Goal: Navigation & Orientation: Find specific page/section

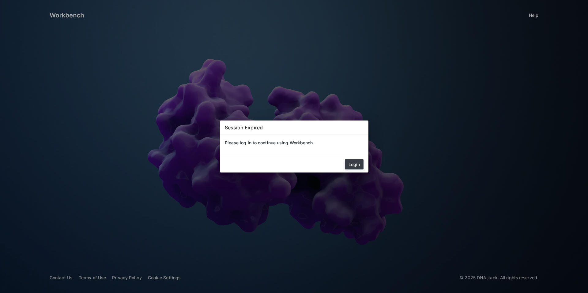
click at [358, 164] on button "Login" at bounding box center [354, 165] width 19 height 10
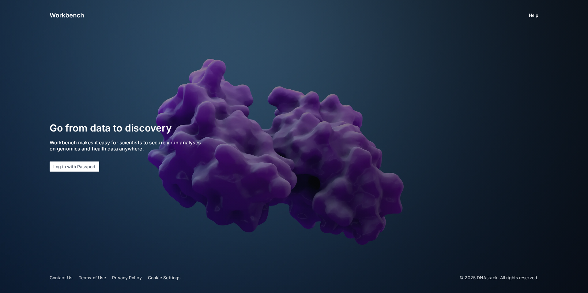
drag, startPoint x: 86, startPoint y: 165, endPoint x: 135, endPoint y: 163, distance: 49.0
click at [86, 165] on button "Log in with Passport" at bounding box center [75, 167] width 50 height 10
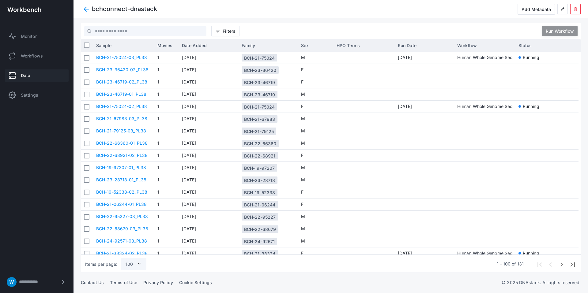
click at [38, 48] on div "Monitor Workflows Data Settings" at bounding box center [36, 65] width 73 height 87
click at [36, 42] on link "Monitor" at bounding box center [37, 36] width 64 height 12
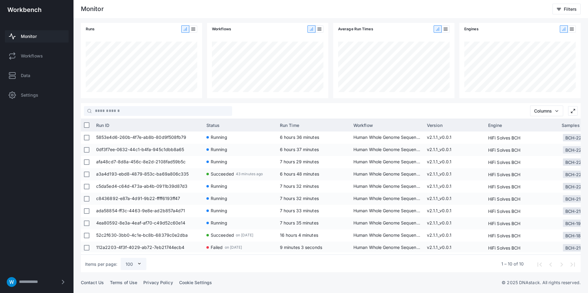
click at [35, 57] on span "Workflows" at bounding box center [32, 56] width 22 height 6
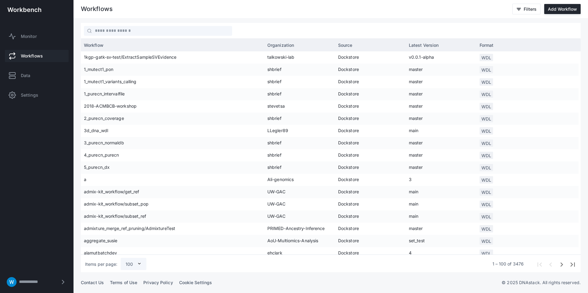
click at [32, 27] on div "Monitor Workflows Data Settings" at bounding box center [36, 65] width 73 height 87
click at [32, 36] on span "Monitor" at bounding box center [29, 36] width 16 height 6
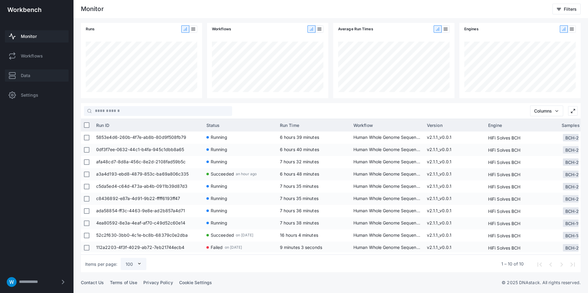
click at [34, 82] on div "Monitor Workflows Data Settings" at bounding box center [36, 65] width 73 height 87
click at [30, 76] on span "Data" at bounding box center [25, 76] width 9 height 6
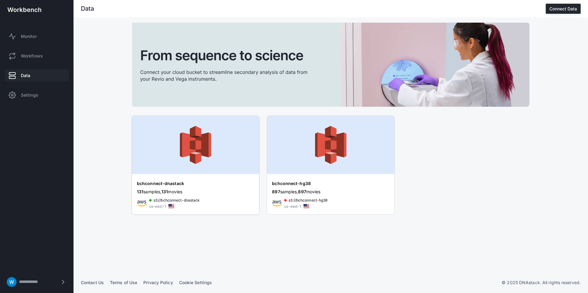
click at [168, 176] on div "bchconnect-dnastack 131 samples, 131 movies s3://bchconnect-dnastack us-east-1" at bounding box center [195, 195] width 127 height 39
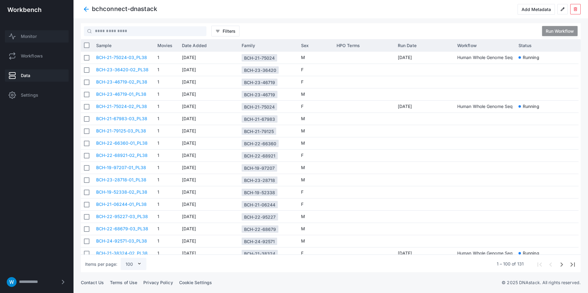
click at [35, 38] on span "Monitor" at bounding box center [29, 36] width 16 height 6
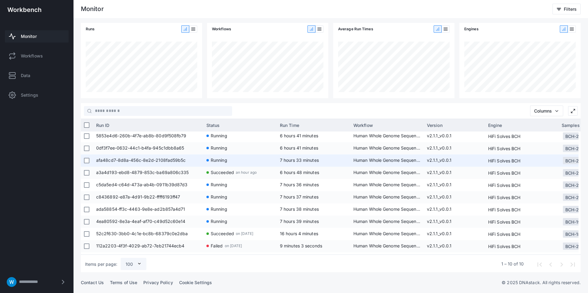
scroll to position [2, 0]
